Goal: Information Seeking & Learning: Learn about a topic

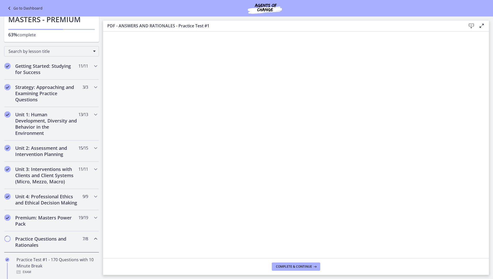
scroll to position [129, 0]
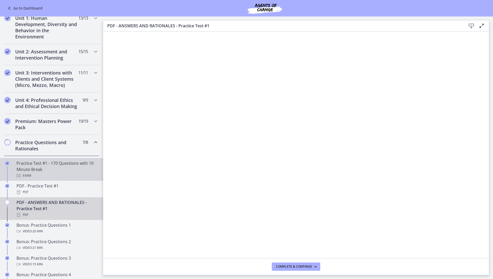
click at [46, 173] on div "Practice Test #1 - 170 Questions with 10 Minute Break Exam" at bounding box center [57, 169] width 81 height 19
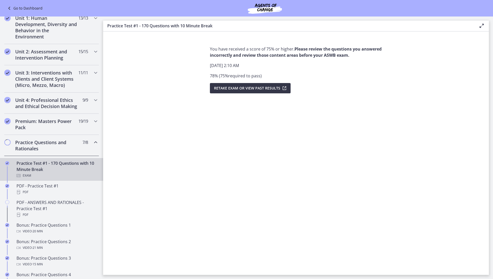
click at [246, 88] on span "Retake Exam OR View Past Results" at bounding box center [247, 88] width 66 height 6
